Goal: Transaction & Acquisition: Obtain resource

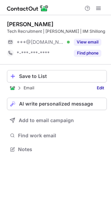
scroll to position [145, 111]
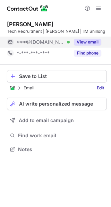
click at [93, 43] on button "View email" at bounding box center [87, 42] width 27 height 7
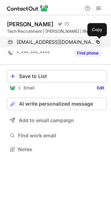
click at [97, 41] on span at bounding box center [98, 42] width 6 height 6
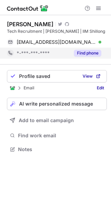
scroll to position [145, 111]
click at [84, 54] on button "Find phone" at bounding box center [87, 53] width 27 height 7
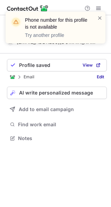
scroll to position [134, 111]
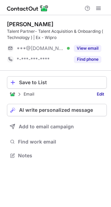
scroll to position [151, 111]
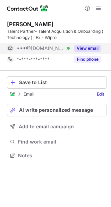
click at [89, 43] on div "View email" at bounding box center [85, 48] width 31 height 11
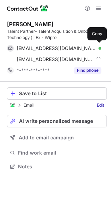
scroll to position [162, 111]
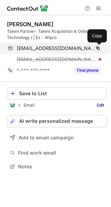
click at [99, 46] on span at bounding box center [98, 49] width 6 height 6
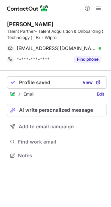
scroll to position [151, 111]
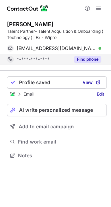
click at [84, 63] on div "Find phone" at bounding box center [85, 59] width 31 height 11
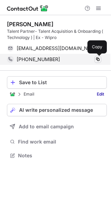
click at [99, 57] on span at bounding box center [98, 60] width 6 height 6
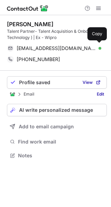
scroll to position [151, 111]
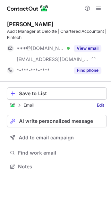
scroll to position [162, 111]
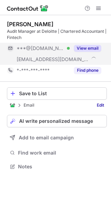
click at [91, 46] on button "View email" at bounding box center [87, 48] width 27 height 7
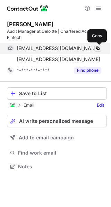
click at [100, 47] on span at bounding box center [98, 49] width 6 height 6
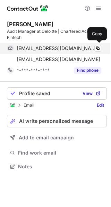
scroll to position [162, 111]
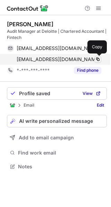
click at [99, 60] on span at bounding box center [98, 60] width 6 height 6
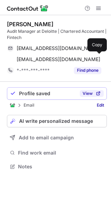
scroll to position [162, 111]
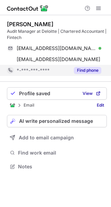
click at [87, 75] on div "Find phone" at bounding box center [85, 70] width 31 height 11
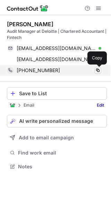
click at [99, 70] on span at bounding box center [98, 71] width 6 height 6
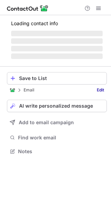
scroll to position [151, 111]
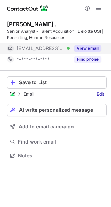
click at [91, 46] on button "View email" at bounding box center [87, 48] width 27 height 7
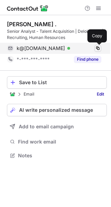
click at [96, 48] on span at bounding box center [98, 49] width 6 height 6
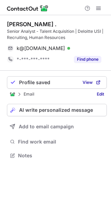
scroll to position [151, 111]
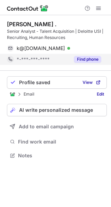
click at [88, 62] on button "Find phone" at bounding box center [87, 59] width 27 height 7
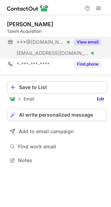
scroll to position [156, 111]
click at [92, 40] on button "View email" at bounding box center [87, 42] width 27 height 7
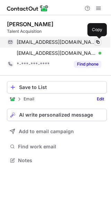
click at [98, 41] on span at bounding box center [98, 42] width 6 height 6
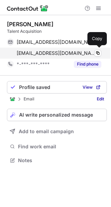
scroll to position [156, 111]
click at [96, 54] on span at bounding box center [98, 53] width 6 height 6
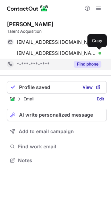
scroll to position [156, 111]
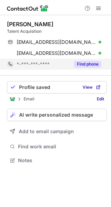
click at [90, 64] on button "Find phone" at bounding box center [87, 64] width 27 height 7
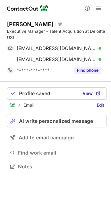
scroll to position [162, 111]
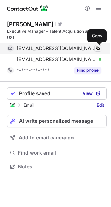
click at [99, 49] on span at bounding box center [98, 49] width 6 height 6
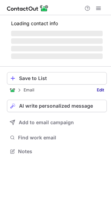
scroll to position [145, 111]
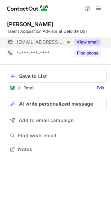
click at [93, 40] on button "View email" at bounding box center [87, 42] width 27 height 7
